Goal: Navigation & Orientation: Find specific page/section

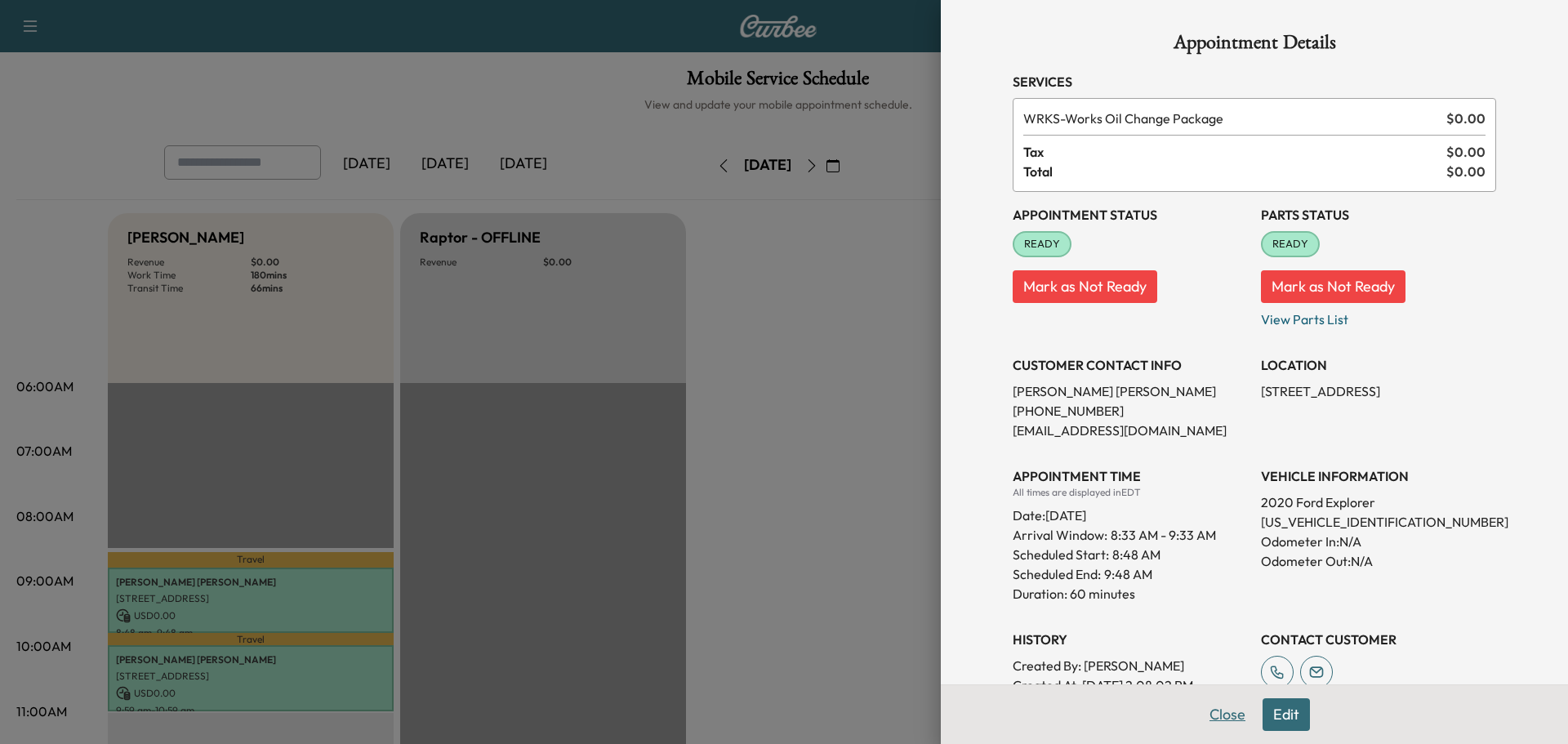
click at [1209, 714] on button "Close" at bounding box center [1228, 714] width 57 height 33
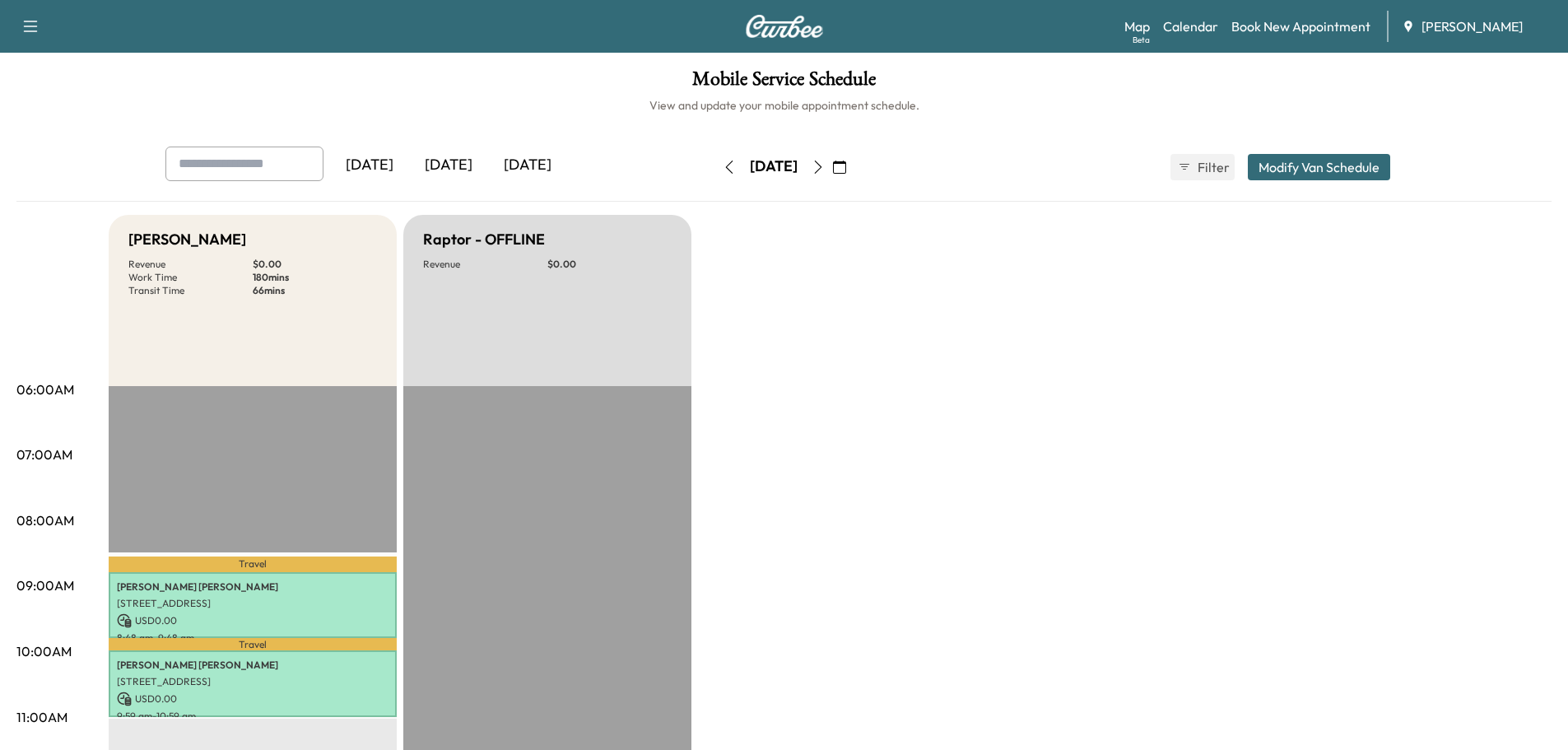
click at [0, 348] on div "Mobile Service Schedule View and update your mobile appointment schedule. [DATE…" at bounding box center [784, 759] width 1568 height 1414
drag, startPoint x: 0, startPoint y: 226, endPoint x: 0, endPoint y: 238, distance: 12.0
click at [0, 238] on div "Mobile Service Schedule View and update your mobile appointment schedule. [DATE…" at bounding box center [784, 759] width 1568 height 1414
drag, startPoint x: 1138, startPoint y: 143, endPoint x: 0, endPoint y: 141, distance: 1138.0
click at [0, 141] on div "Mobile Service Schedule View and update your mobile appointment schedule. [DATE…" at bounding box center [784, 759] width 1568 height 1414
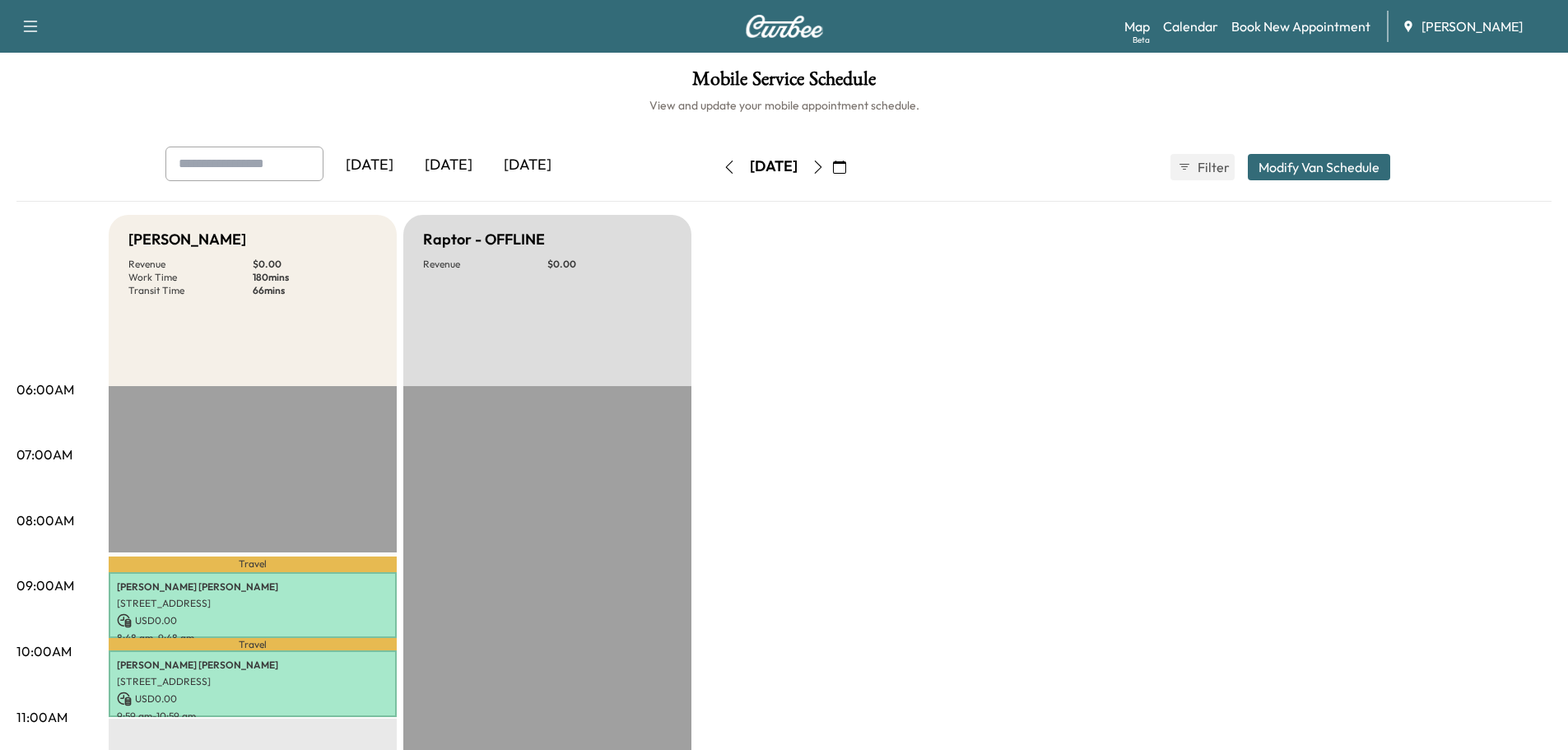
click at [265, 123] on div "Mobile Service Schedule View and update your mobile appointment schedule. [DATE…" at bounding box center [784, 759] width 1568 height 1414
click at [277, 124] on div "Mobile Service Schedule View and update your mobile appointment schedule. [DATE…" at bounding box center [784, 759] width 1568 height 1414
click at [334, 332] on div "Bronco - [PERSON_NAME] Revenue $ 0.00 Work Time 180 mins Transit Time 66 mins" at bounding box center [253, 300] width 288 height 171
click at [0, 405] on div "Mobile Service Schedule View and update your mobile appointment schedule. [DATE…" at bounding box center [784, 759] width 1568 height 1414
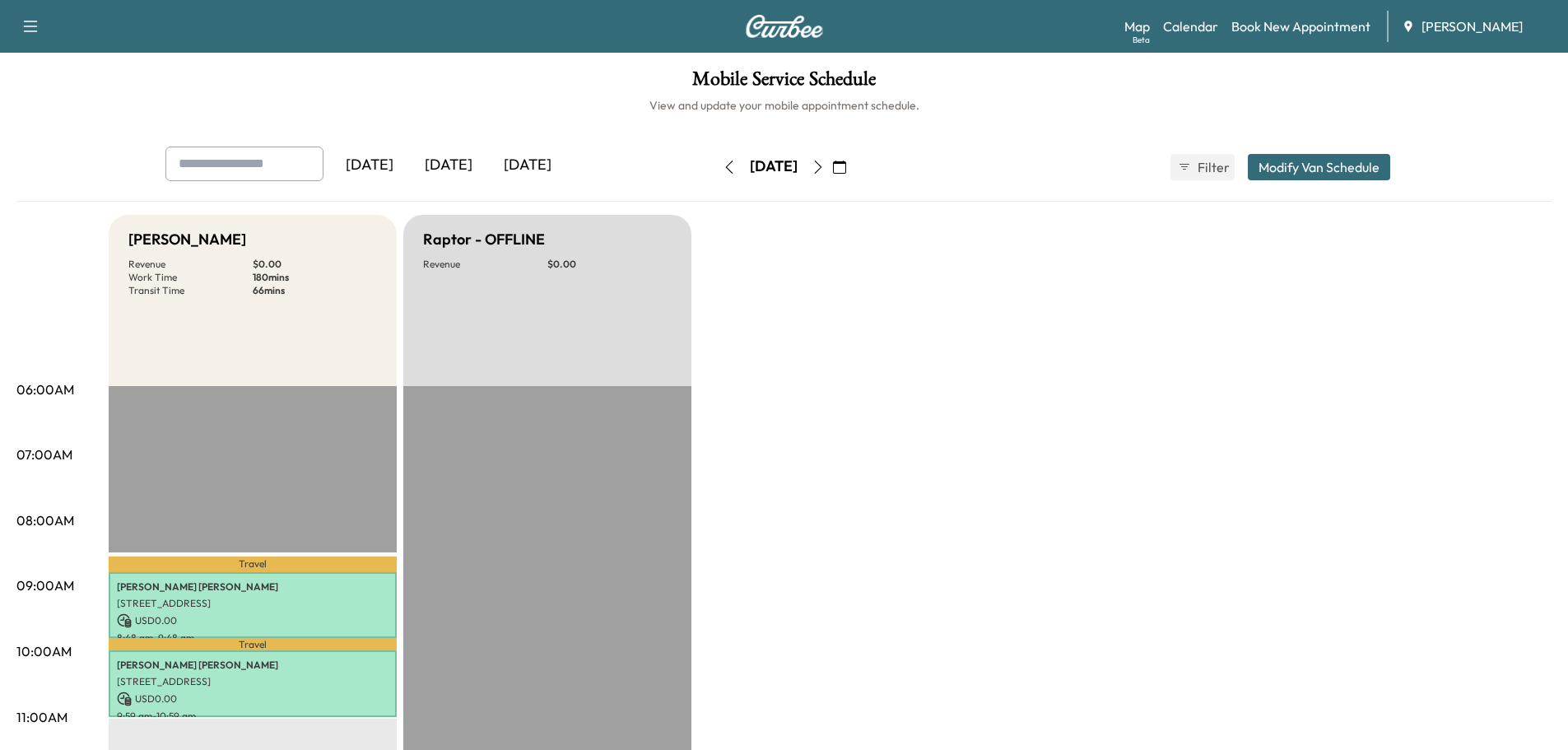
drag, startPoint x: 0, startPoint y: 138, endPoint x: 43, endPoint y: 112, distance: 50.2
click at [3, 134] on div "Mobile Service Schedule View and update your mobile appointment schedule. [DATE…" at bounding box center [784, 759] width 1568 height 1414
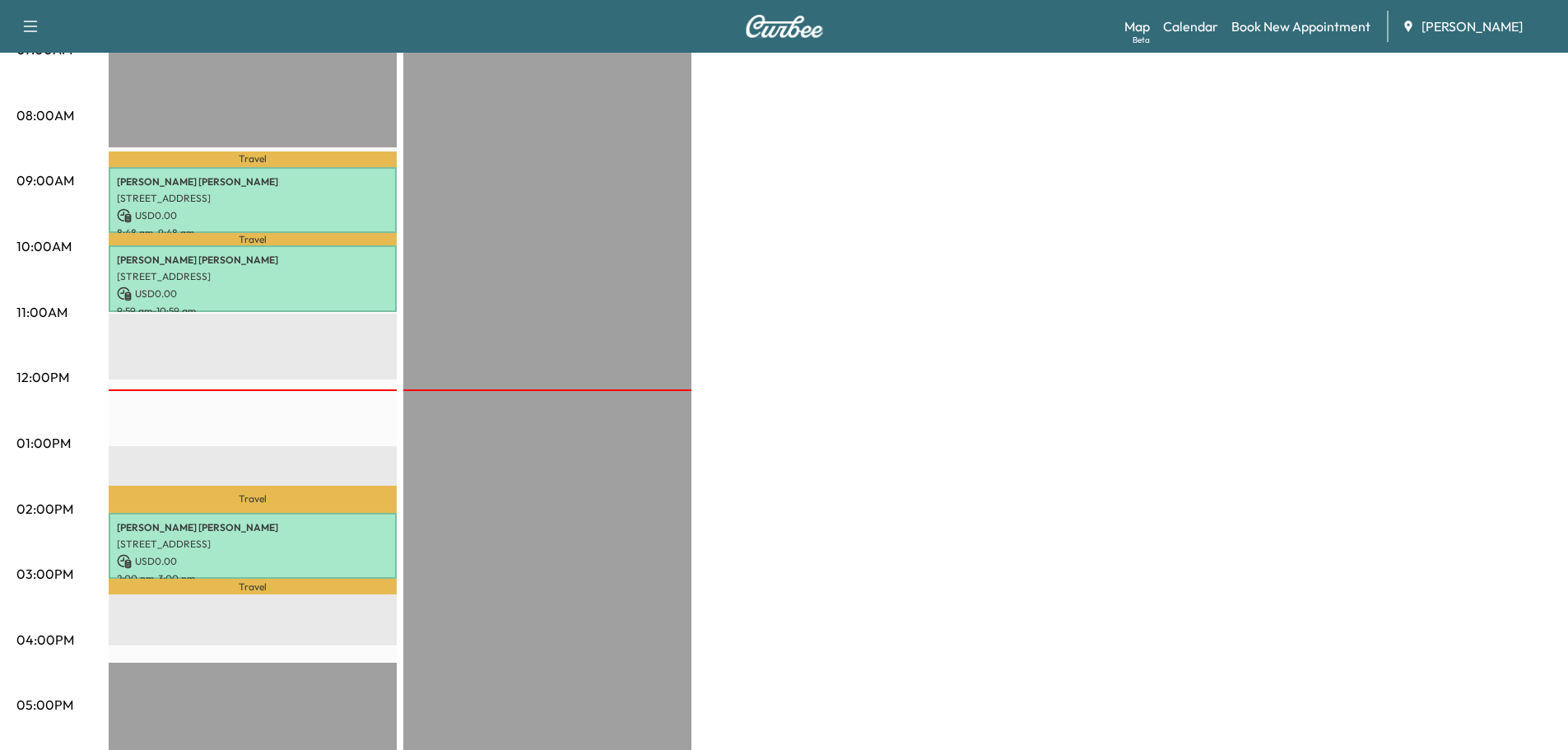
scroll to position [412, 0]
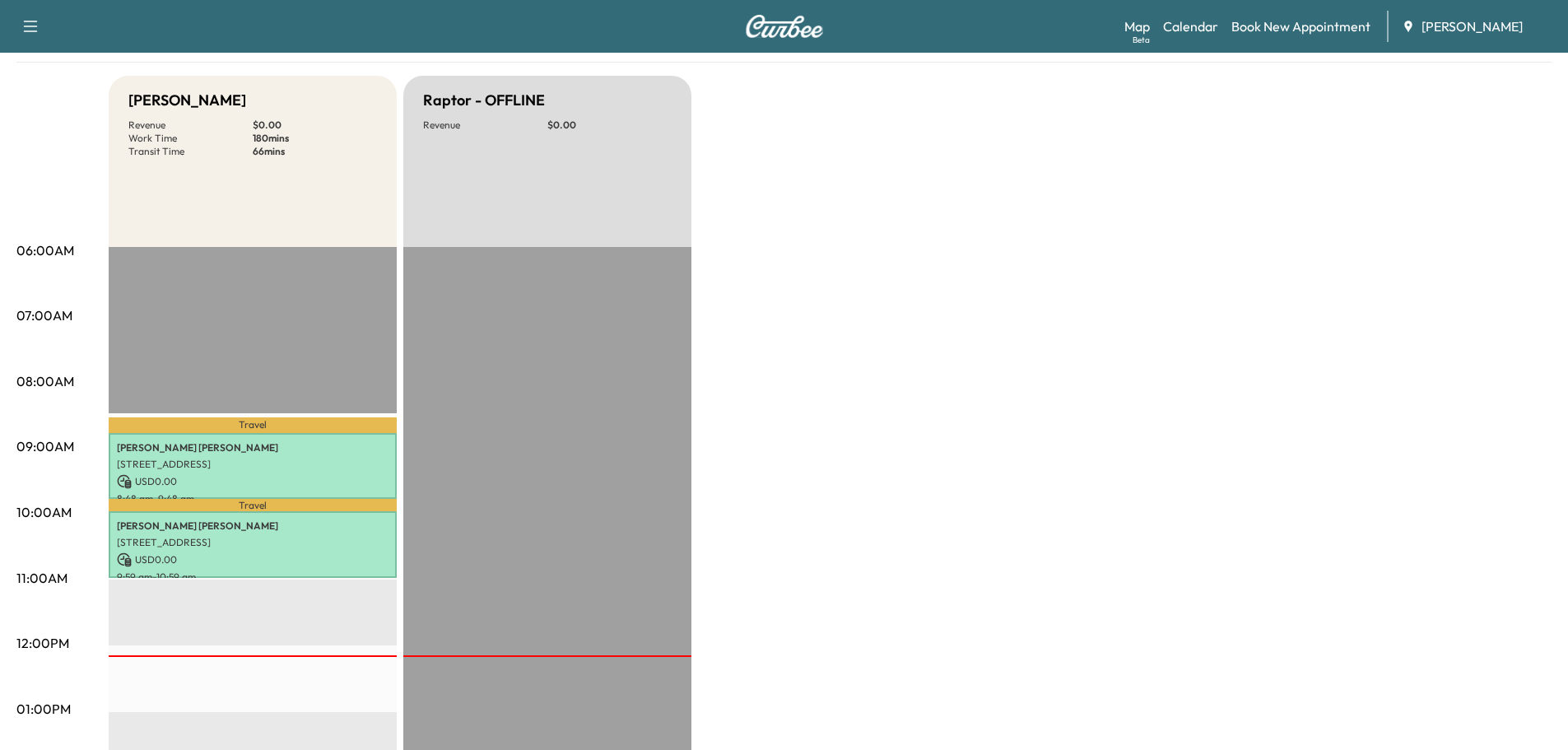
scroll to position [247, 0]
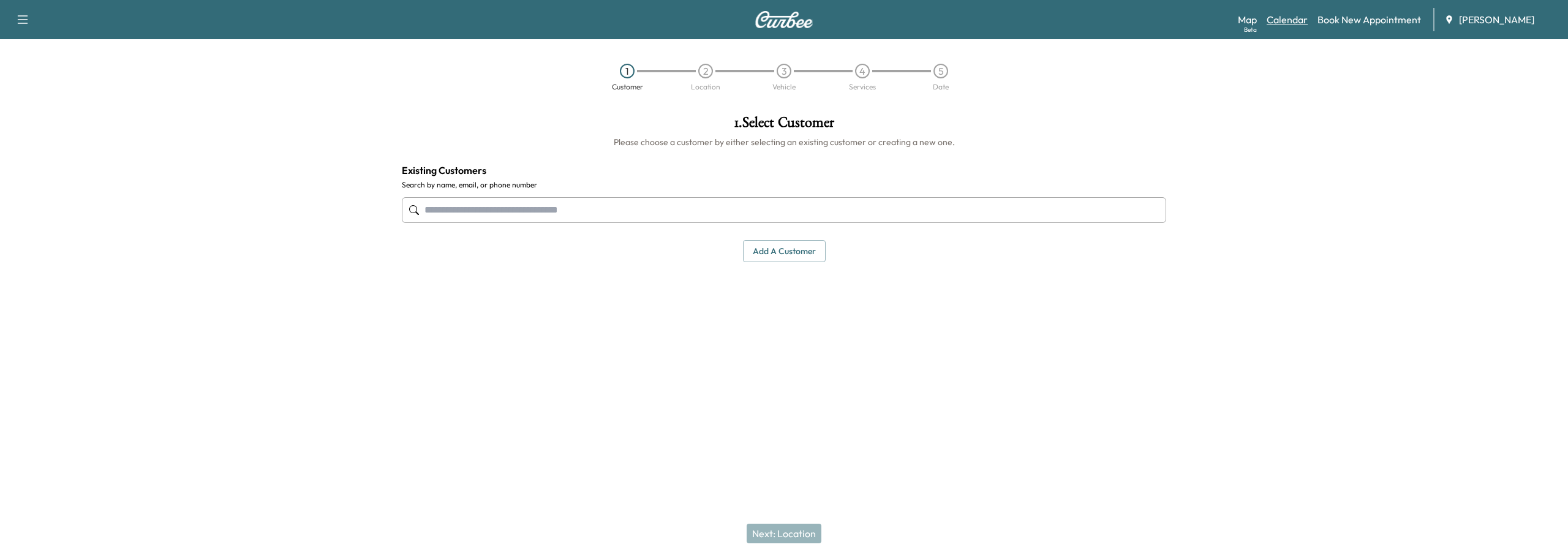
click at [1284, 23] on link "Calendar" at bounding box center [1287, 19] width 41 height 15
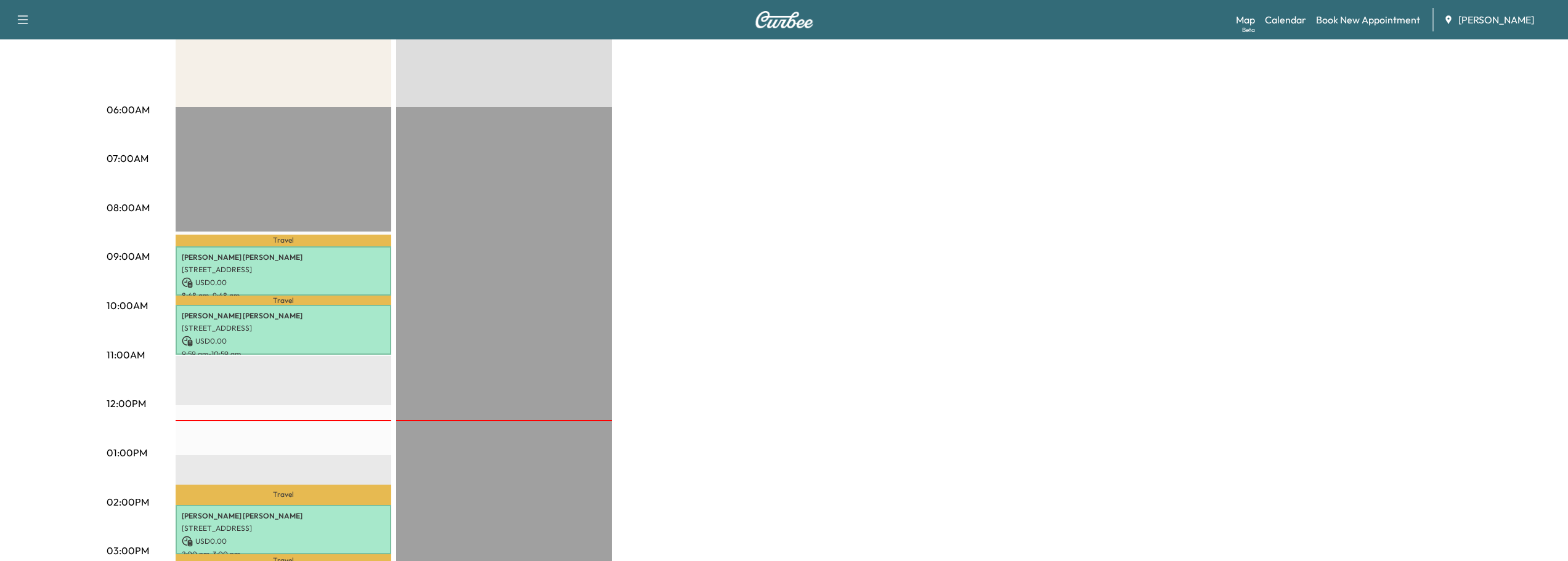
scroll to position [246, 0]
